Goal: Task Accomplishment & Management: Manage account settings

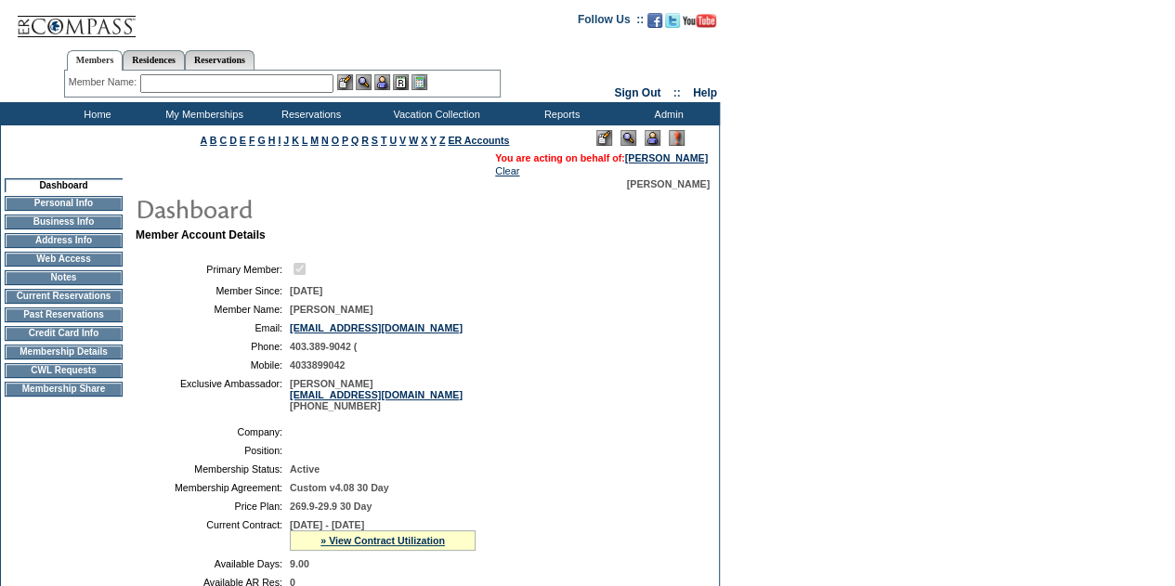
scroll to position [465, 0]
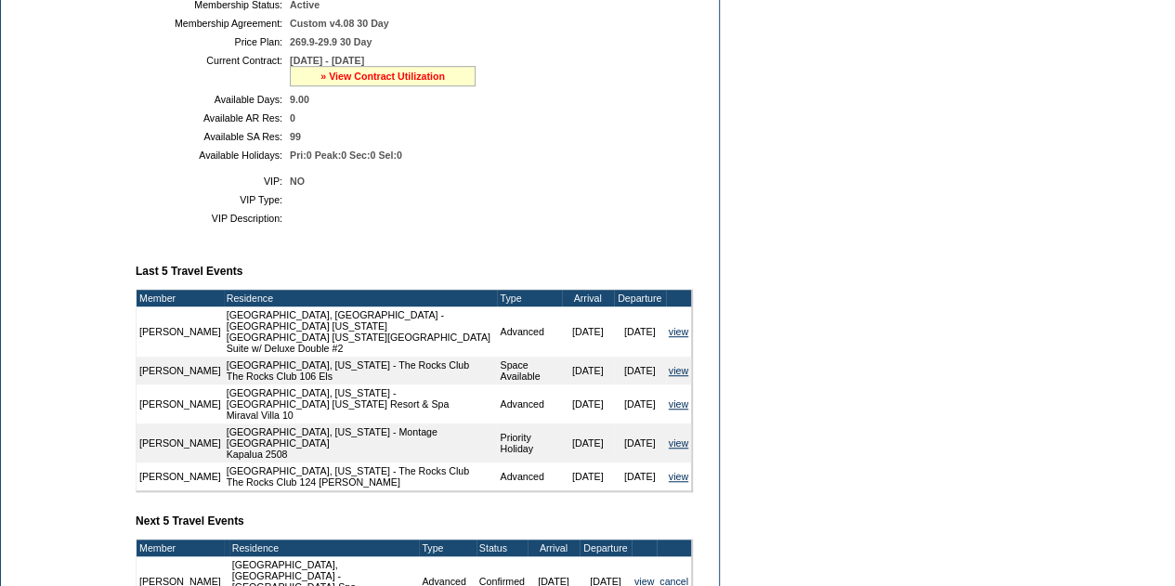
click at [383, 82] on link "» View Contract Utilization" at bounding box center [383, 76] width 124 height 11
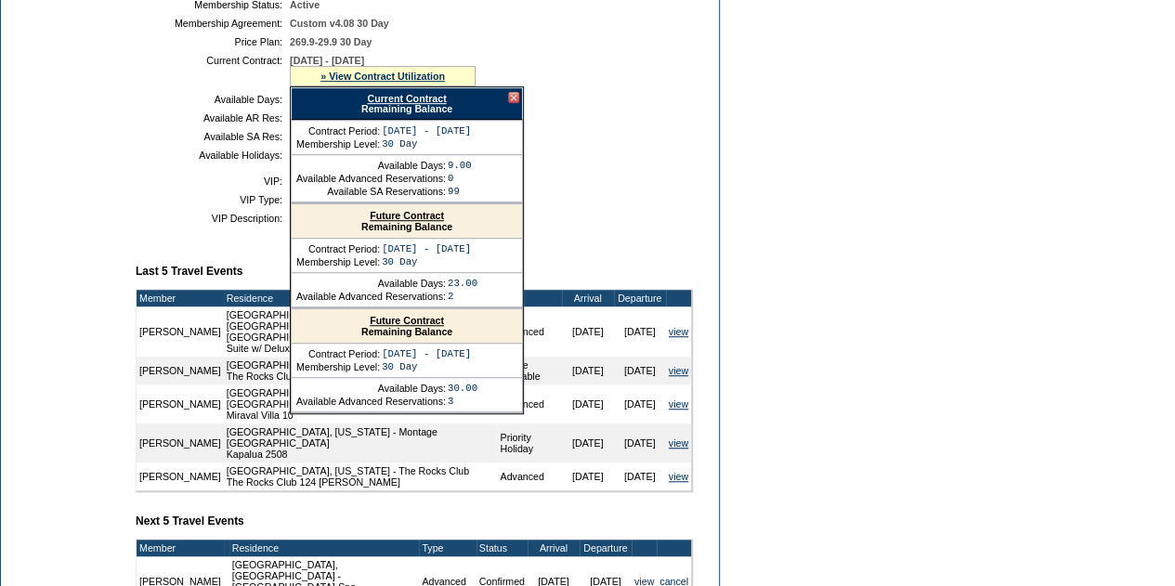
click at [406, 104] on link "Current Contract" at bounding box center [406, 98] width 79 height 11
click at [407, 221] on link "Future Contract" at bounding box center [407, 215] width 74 height 11
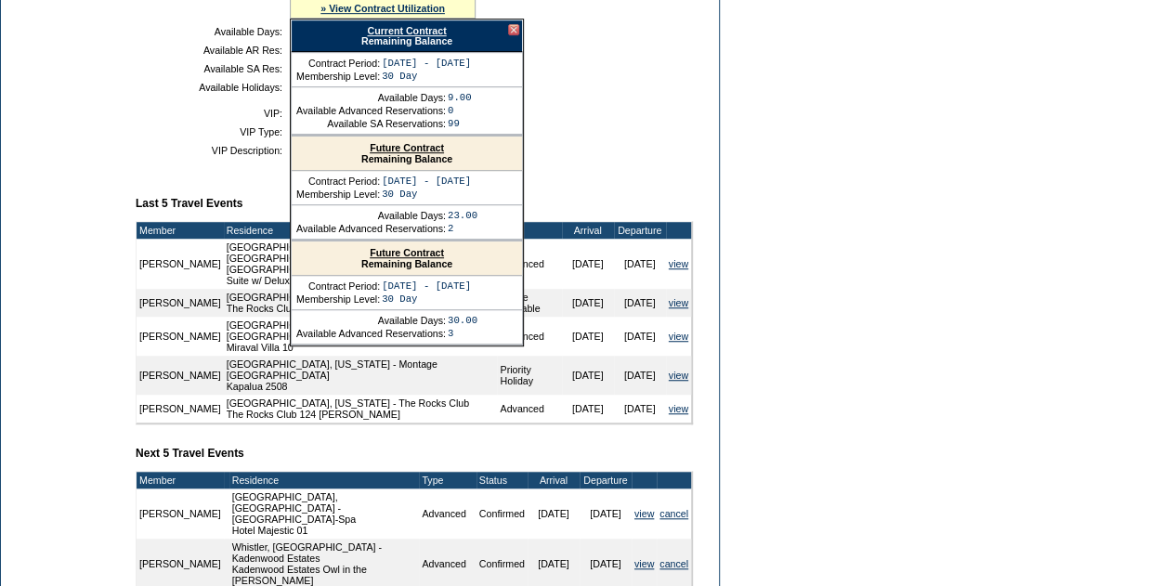
scroll to position [519, 0]
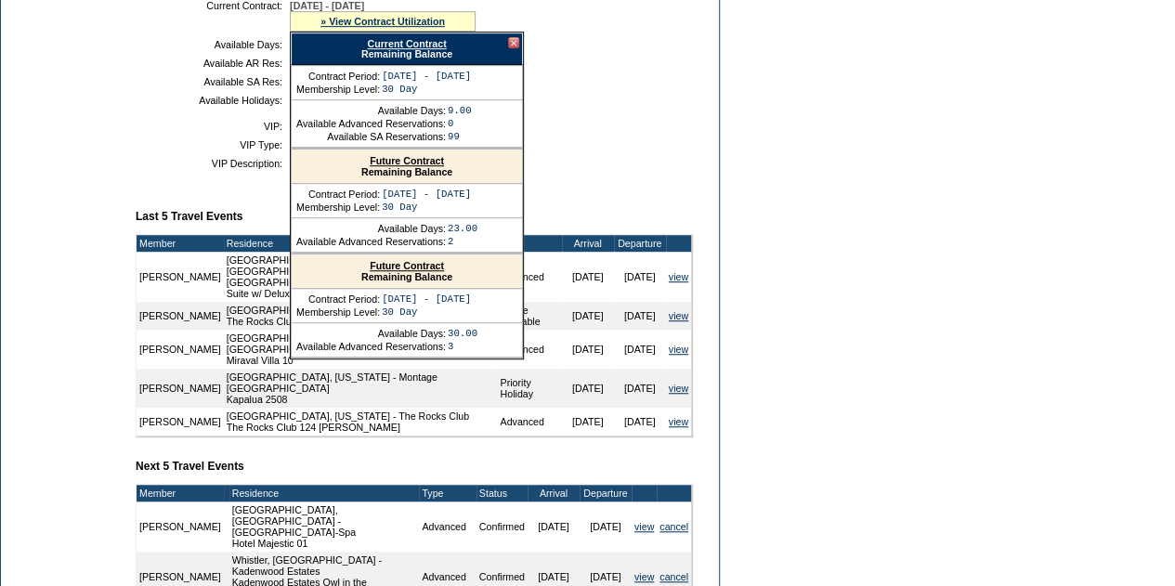
click at [405, 166] on link "Future Contract" at bounding box center [407, 160] width 74 height 11
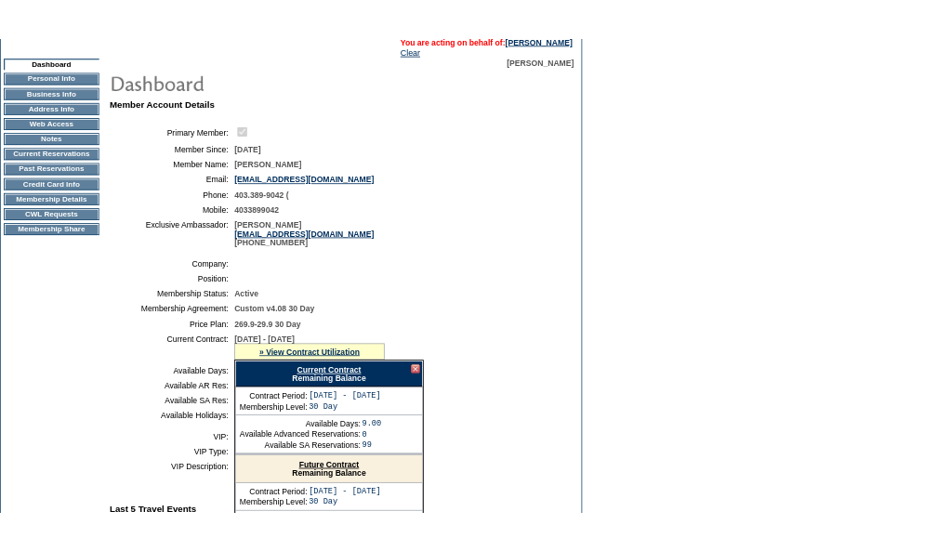
scroll to position [0, 0]
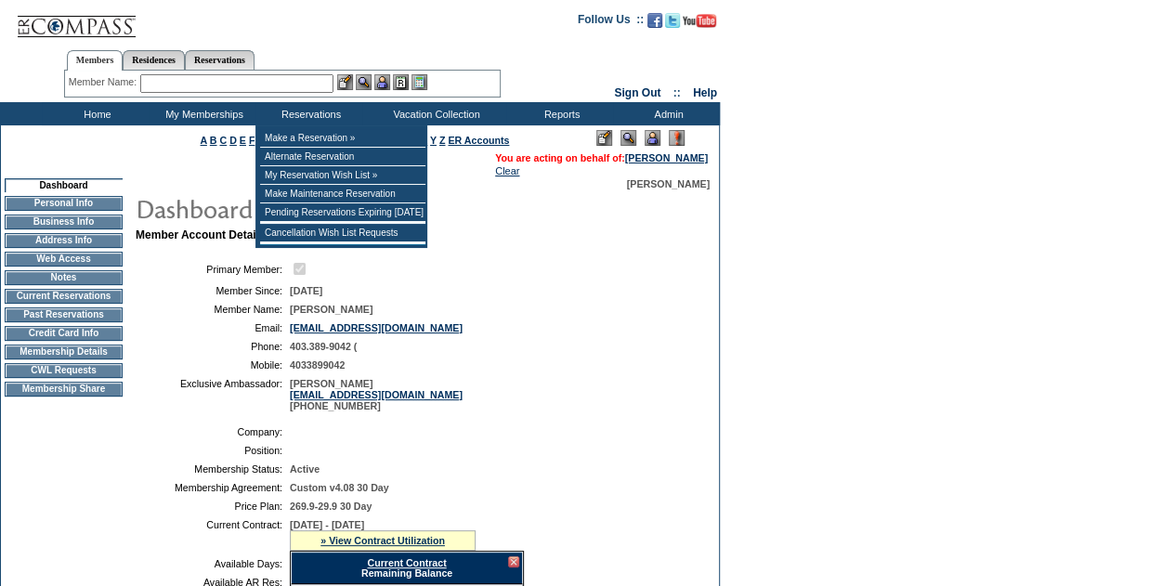
click at [329, 86] on input "text" at bounding box center [236, 83] width 193 height 19
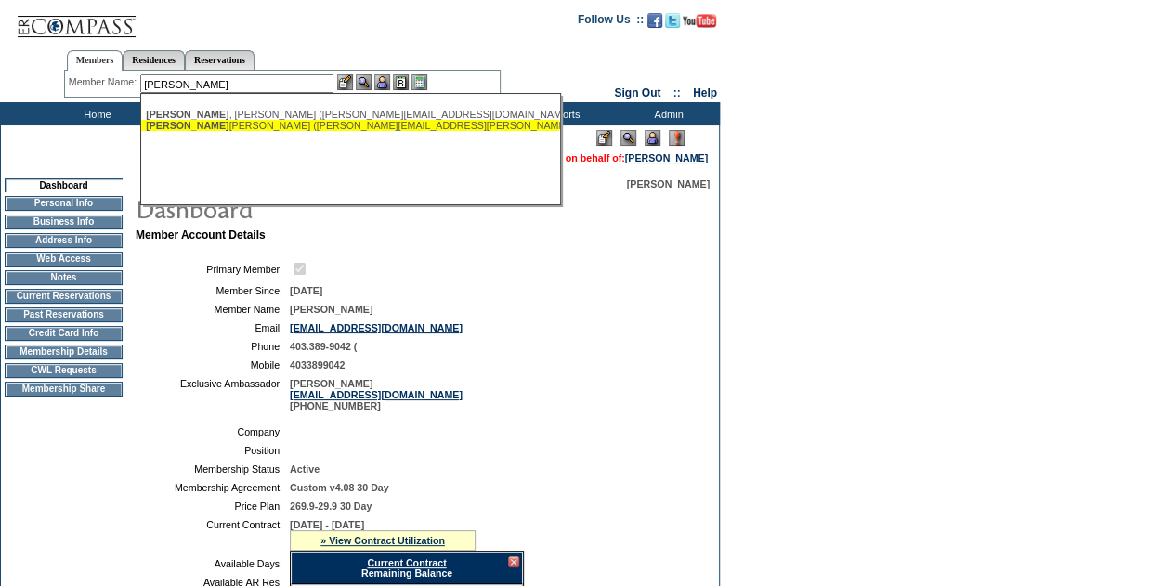
click at [305, 127] on div "[PERSON_NAME] [PERSON_NAME] ([PERSON_NAME][EMAIL_ADDRESS][PERSON_NAME][DOMAIN_N…" at bounding box center [350, 125] width 409 height 11
type input "[PERSON_NAME] [PERSON_NAME] ([PERSON_NAME][EMAIL_ADDRESS][PERSON_NAME][DOMAIN_N…"
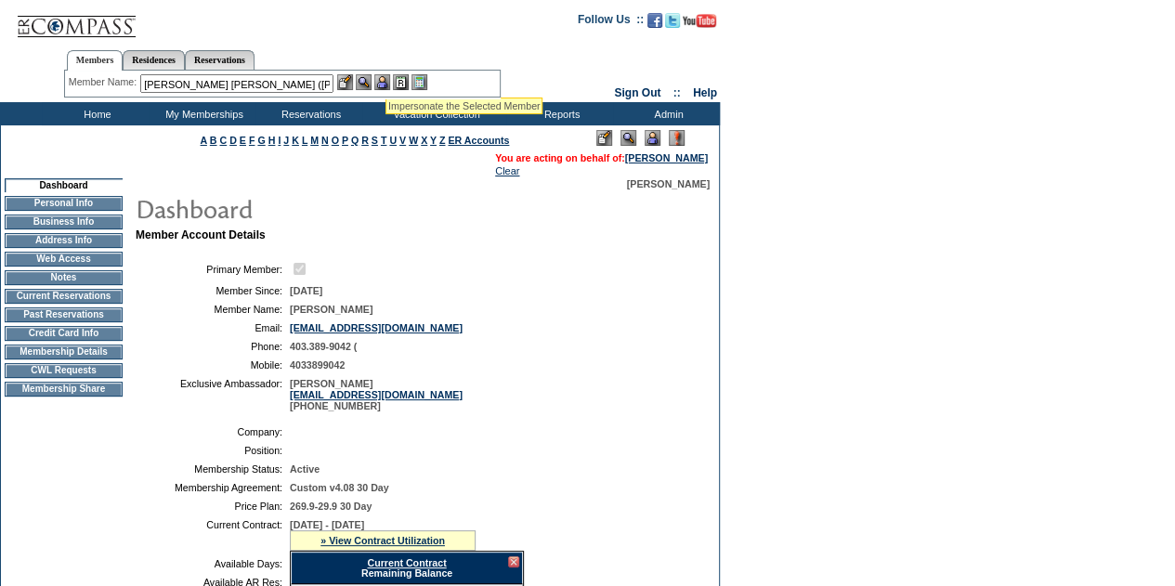
click at [388, 77] on img at bounding box center [382, 82] width 16 height 16
click at [372, 79] on img at bounding box center [364, 82] width 16 height 16
